Goal: Task Accomplishment & Management: Use online tool/utility

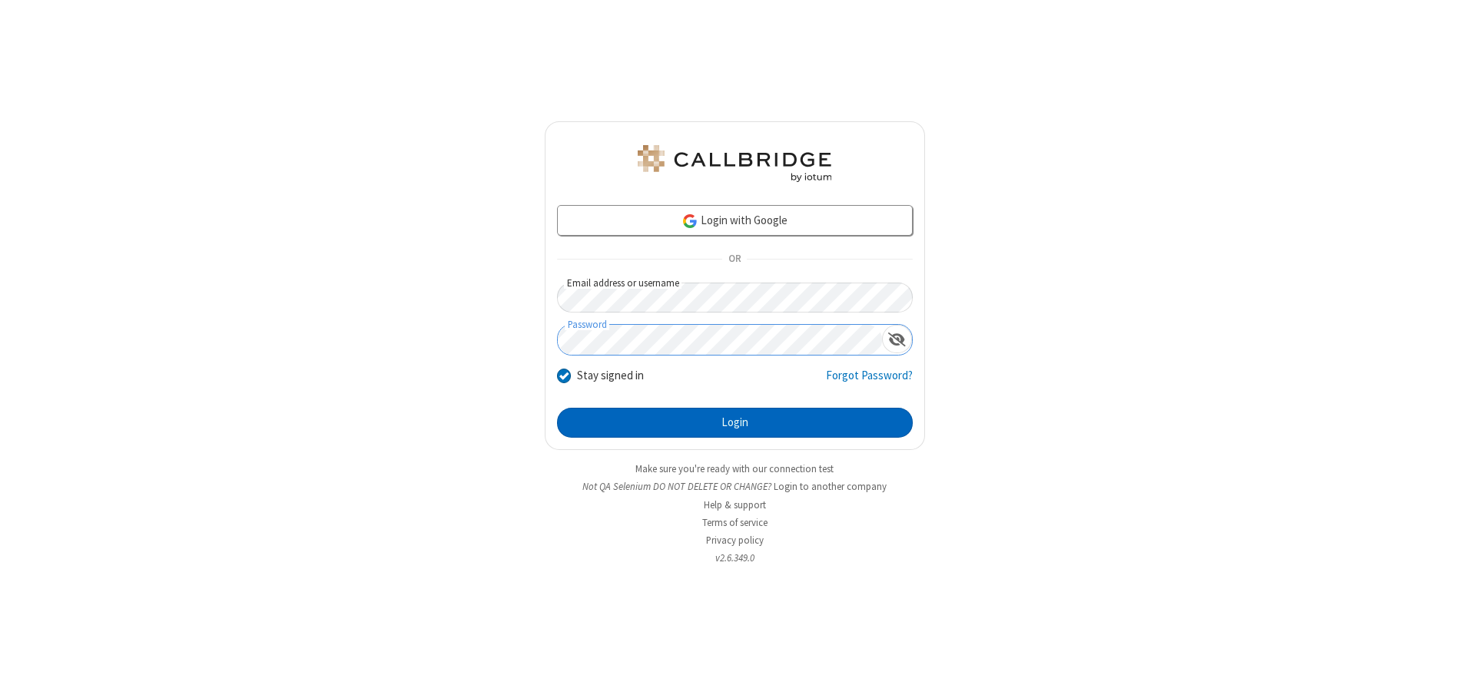
click at [735, 423] on button "Login" at bounding box center [735, 423] width 356 height 31
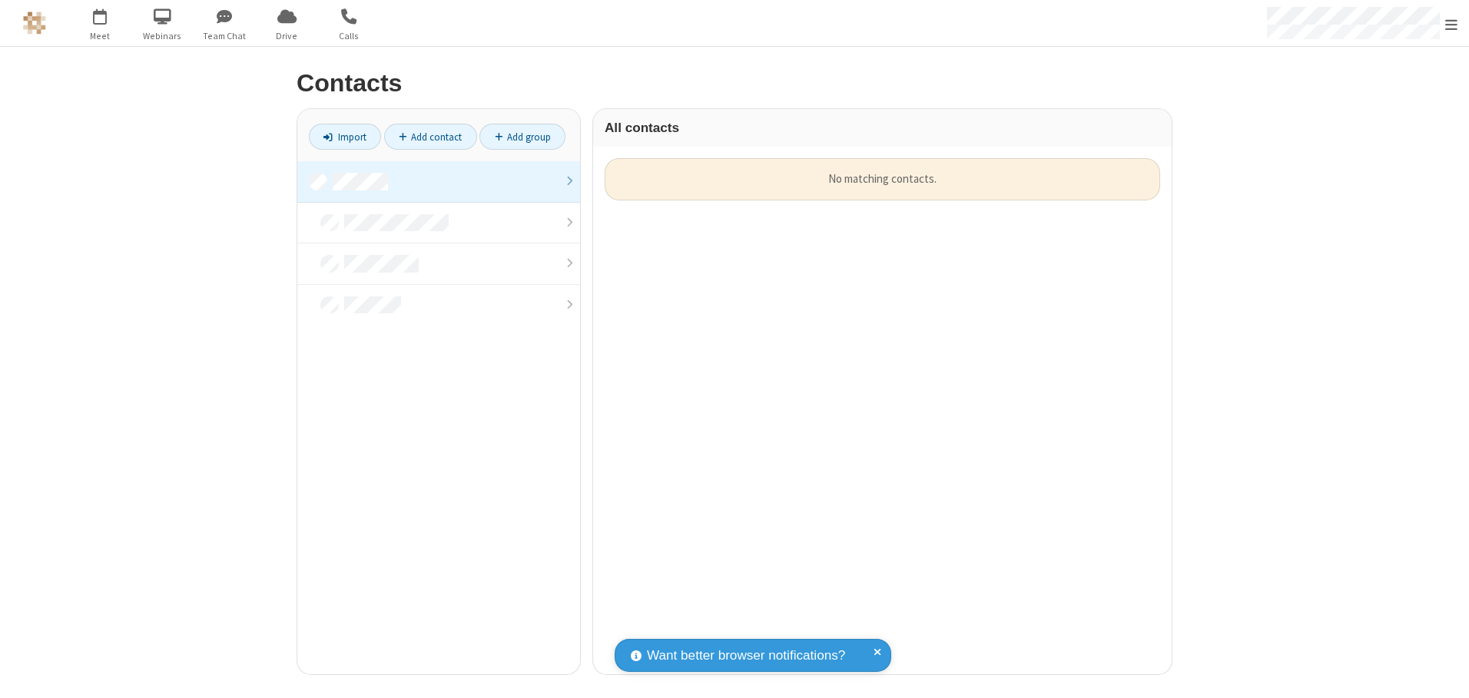
scroll to position [516, 567]
click at [439, 181] on link at bounding box center [438, 181] width 283 height 41
click at [345, 137] on link "Import" at bounding box center [345, 137] width 72 height 26
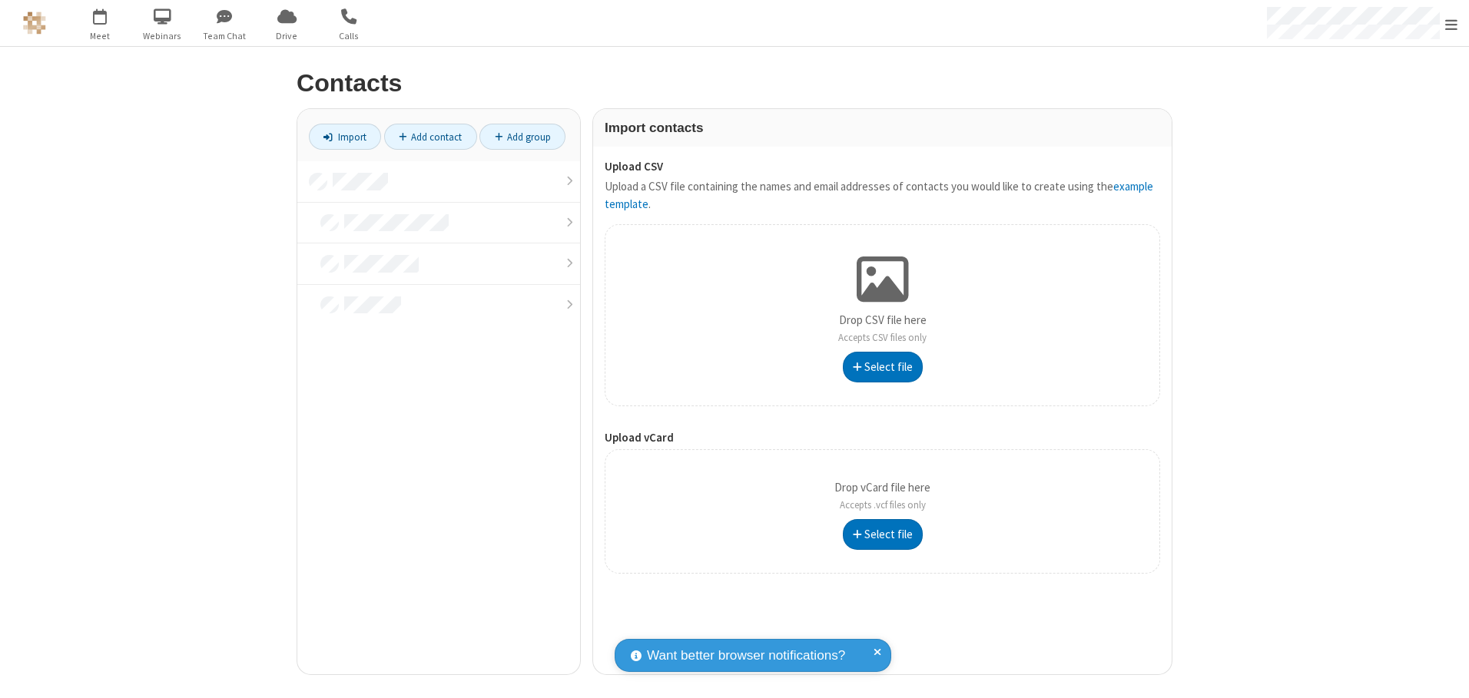
type input "C:\fakepath\excel_file.xlsx"
